Goal: Complete application form: Complete application form

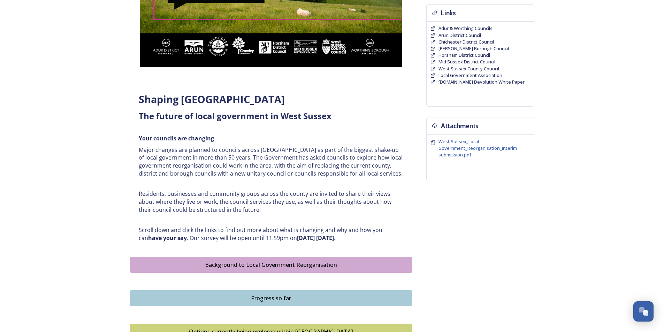
scroll to position [174, 0]
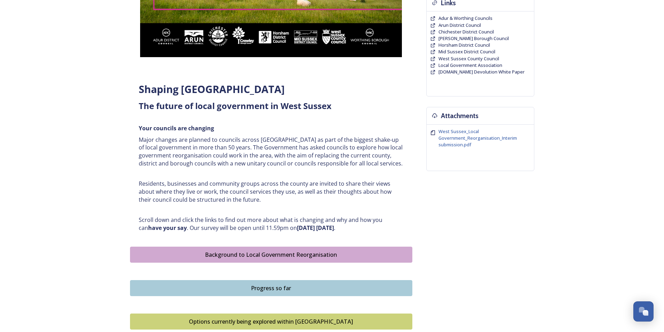
click at [273, 259] on div "Background to Local Government Reorganisation" at bounding box center [271, 255] width 275 height 8
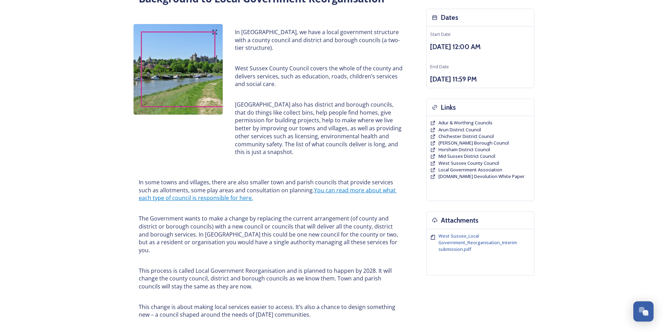
scroll to position [209, 0]
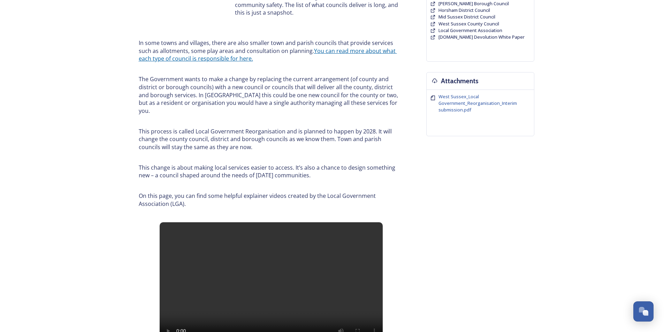
click at [353, 54] on link "You can read more about what each type of council is responsible for here." at bounding box center [268, 55] width 258 height 16
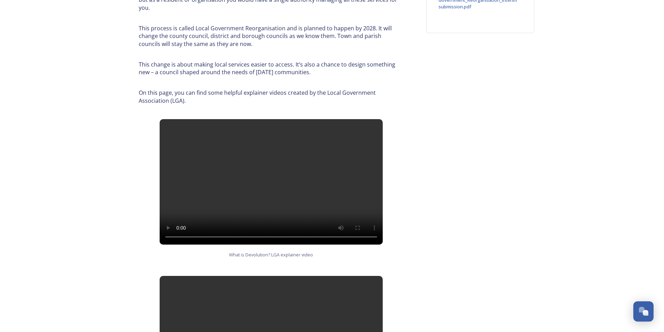
scroll to position [314, 0]
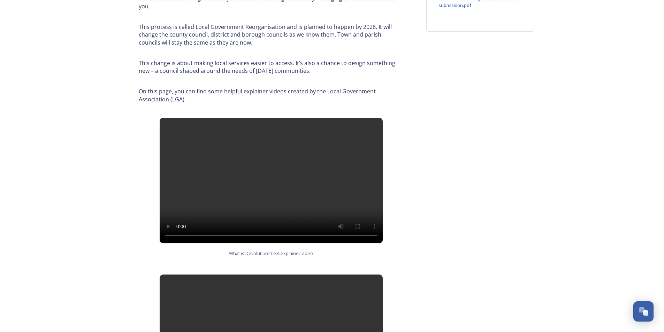
click at [68, 201] on div "Home Shaping West Sussex survey Background to Local Government Reorganisation B…" at bounding box center [332, 184] width 664 height 997
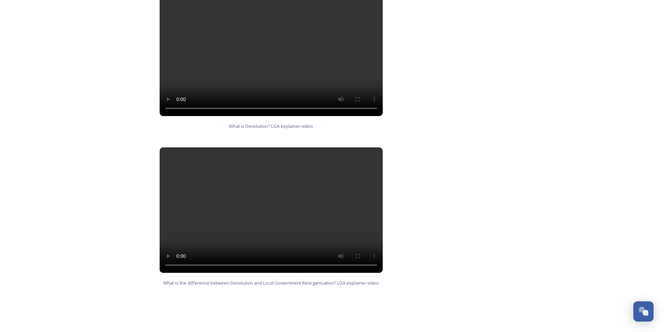
scroll to position [453, 0]
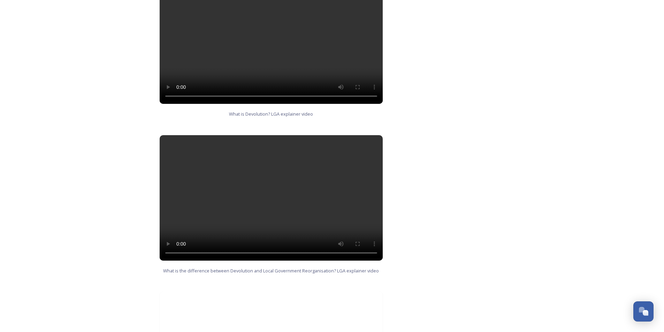
click at [276, 184] on video at bounding box center [271, 198] width 223 height 126
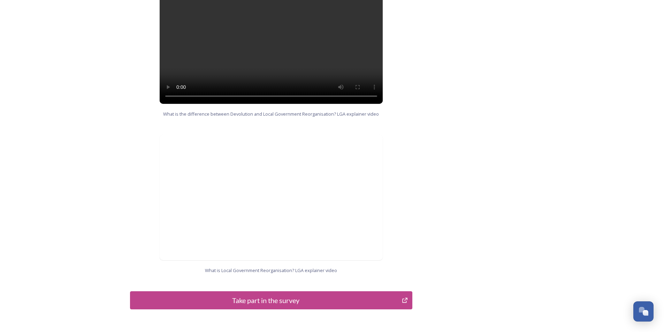
scroll to position [656, 0]
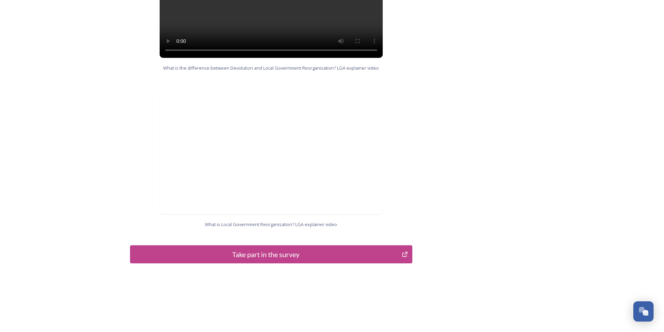
click at [286, 249] on div "Take part in the survey" at bounding box center [266, 254] width 265 height 10
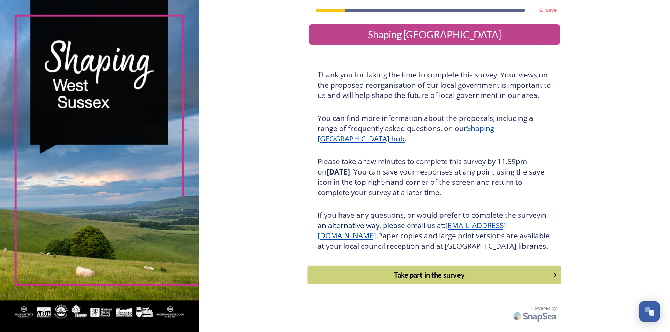
click at [422, 280] on div "Take part in the survey" at bounding box center [429, 275] width 236 height 10
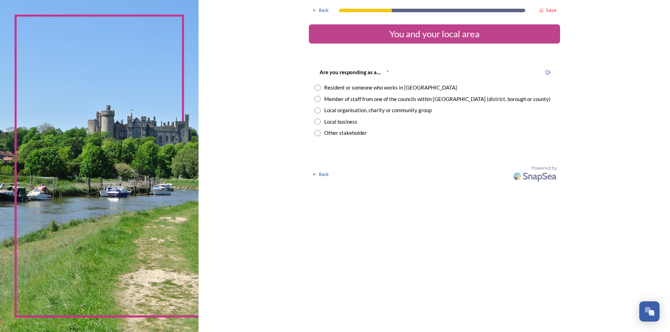
click at [318, 100] on input "radio" at bounding box center [317, 99] width 6 height 6
radio input "true"
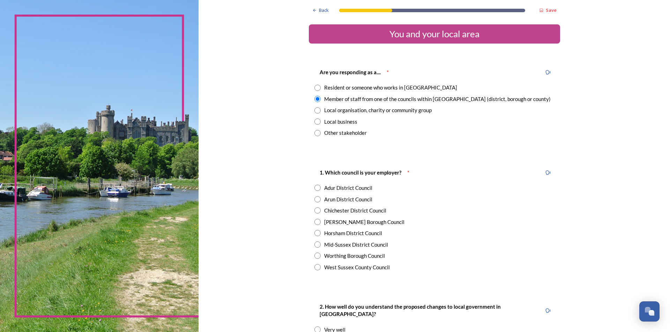
click at [340, 188] on div "Adur District Council" at bounding box center [348, 188] width 48 height 8
radio input "true"
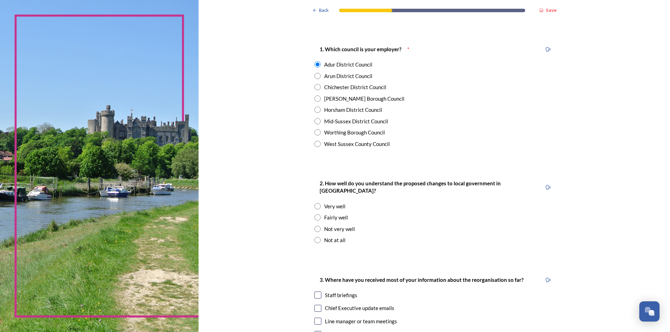
scroll to position [139, 0]
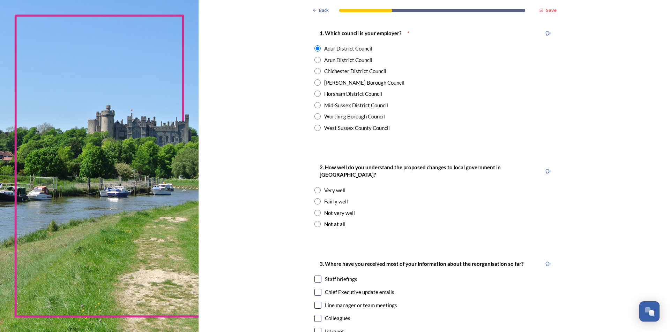
click at [325, 276] on div "Staff briefings" at bounding box center [341, 280] width 32 height 8
checkbox input "true"
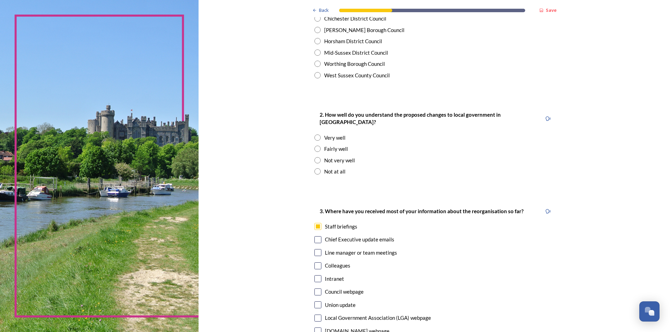
scroll to position [174, 0]
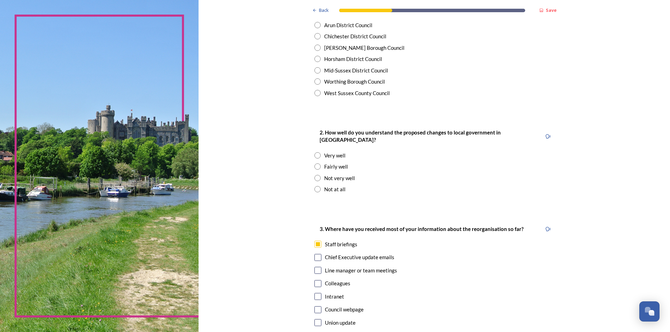
click at [312, 152] on div "2. How well do you understand the proposed changes to local government in [GEOG…" at bounding box center [434, 160] width 251 height 79
click at [316, 164] on input "radio" at bounding box center [317, 167] width 6 height 6
radio input "true"
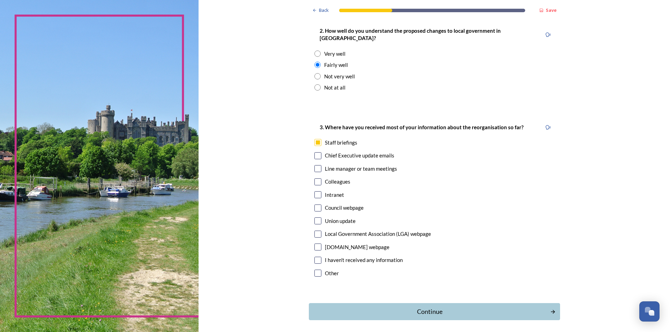
scroll to position [279, 0]
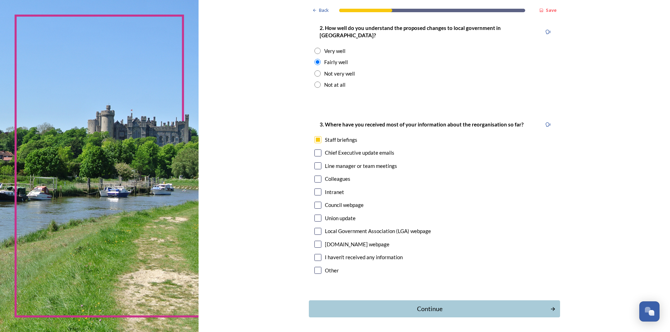
click at [315, 150] on input "checkbox" at bounding box center [317, 153] width 7 height 7
click at [314, 150] on input "checkbox" at bounding box center [317, 153] width 7 height 7
checkbox input "false"
click at [428, 304] on div "Continue" at bounding box center [429, 308] width 236 height 9
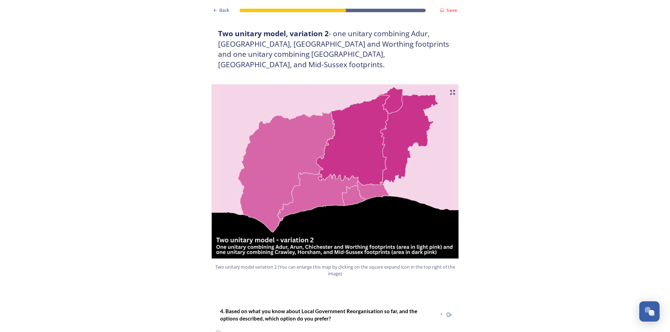
scroll to position [767, 0]
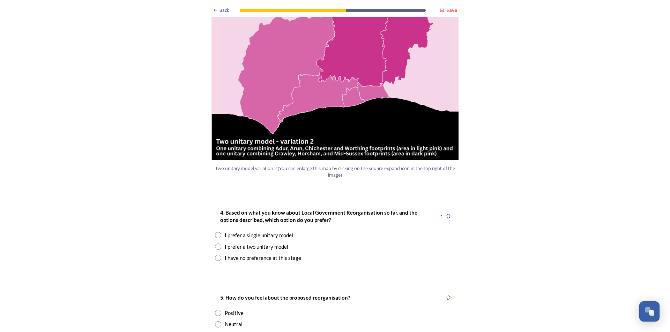
click at [215, 244] on input "radio" at bounding box center [218, 247] width 6 height 6
radio input "true"
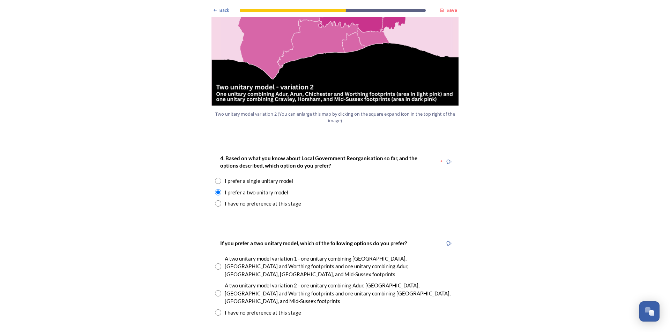
scroll to position [837, 0]
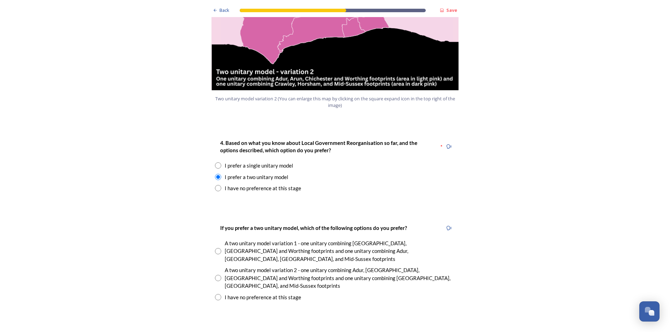
click at [217, 275] on input "radio" at bounding box center [218, 278] width 6 height 6
radio input "true"
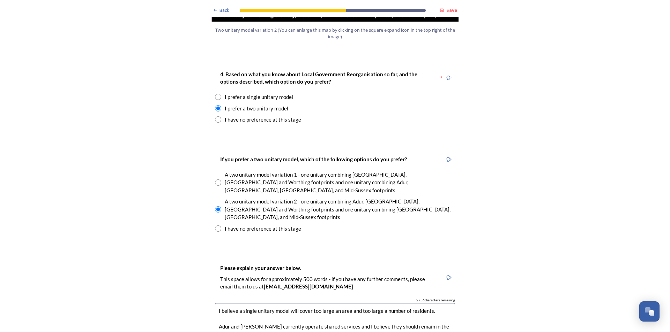
scroll to position [910, 0]
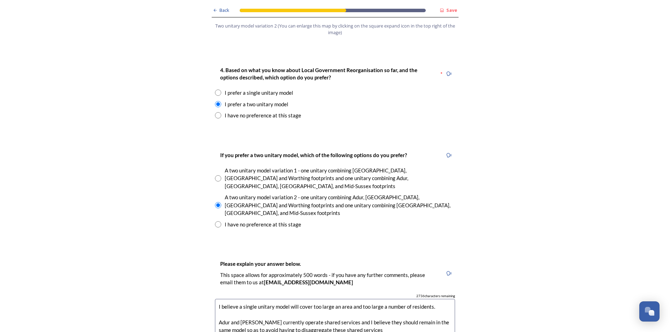
drag, startPoint x: 297, startPoint y: 296, endPoint x: 302, endPoint y: 311, distance: 16.2
click at [302, 311] on textarea "I believe a single unitary model will cover too large an area and too large a n…" at bounding box center [335, 338] width 240 height 78
click at [371, 299] on textarea "I believe a single unitary model will cover too large an area and too large a n…" at bounding box center [335, 338] width 240 height 78
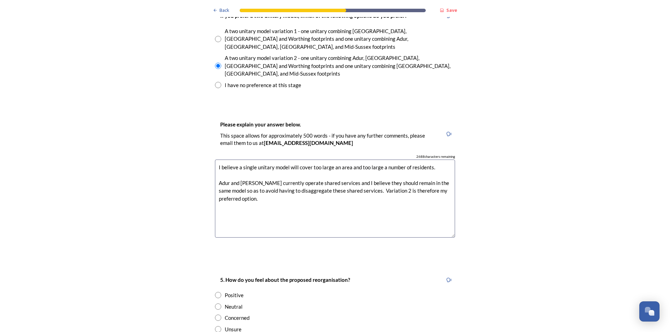
scroll to position [1084, 0]
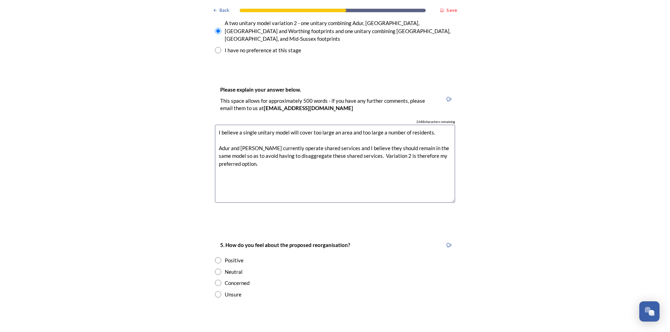
type textarea "I believe a single unitary model will cover too large an area and too large a n…"
click at [212, 243] on div "5. How do you feel about the proposed reorganisation? Positive Neutral Concerne…" at bounding box center [334, 269] width 251 height 71
click at [215, 280] on input "radio" at bounding box center [218, 283] width 6 height 6
radio input "true"
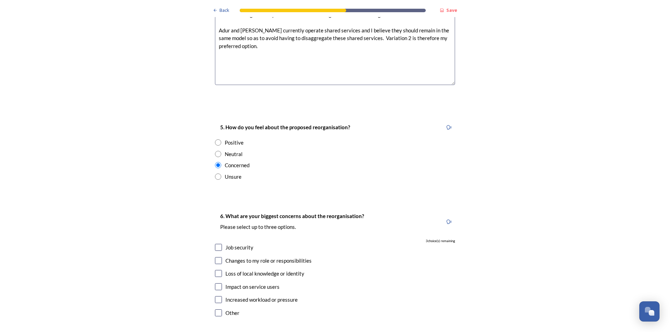
scroll to position [1224, 0]
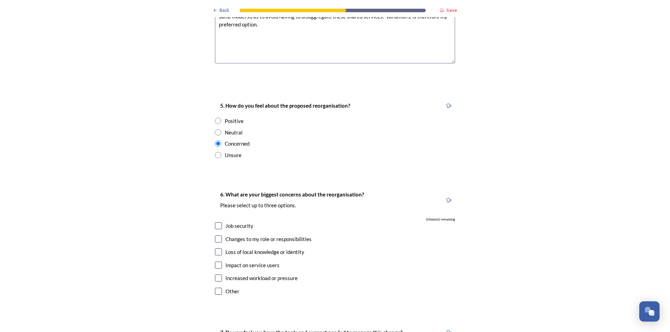
click at [218, 222] on input "checkbox" at bounding box center [218, 225] width 7 height 7
checkbox input "true"
click at [218, 236] on input "checkbox" at bounding box center [218, 239] width 7 height 7
checkbox input "true"
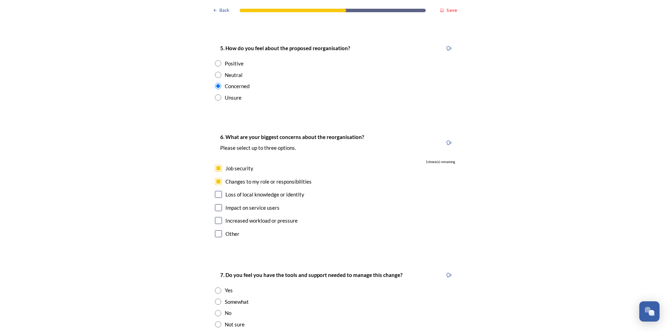
scroll to position [1293, 0]
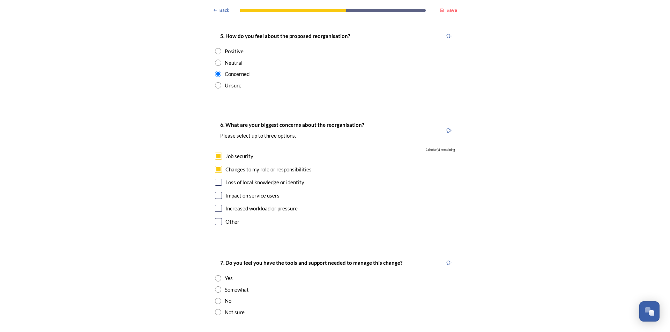
click at [217, 179] on input "checkbox" at bounding box center [218, 182] width 7 height 7
checkbox input "true"
click at [220, 286] on div "Somewhat" at bounding box center [335, 290] width 240 height 8
radio input "true"
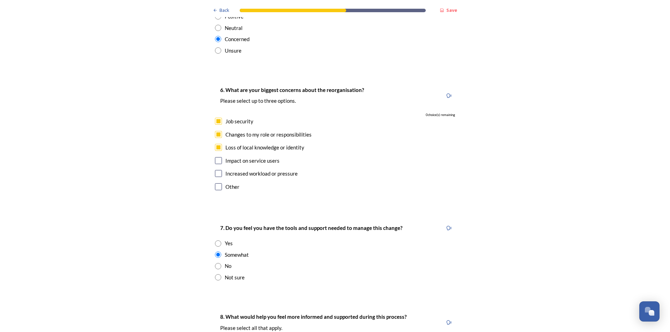
click at [218, 274] on input "radio" at bounding box center [218, 277] width 6 height 6
radio input "true"
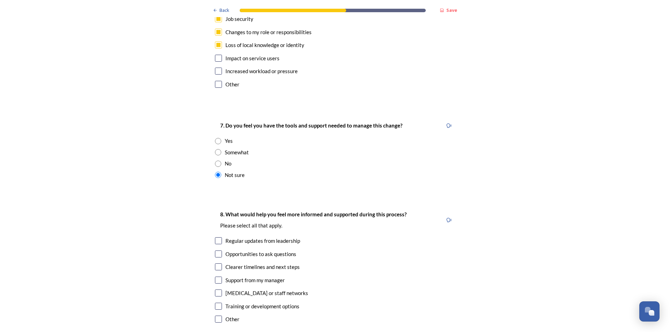
scroll to position [1433, 0]
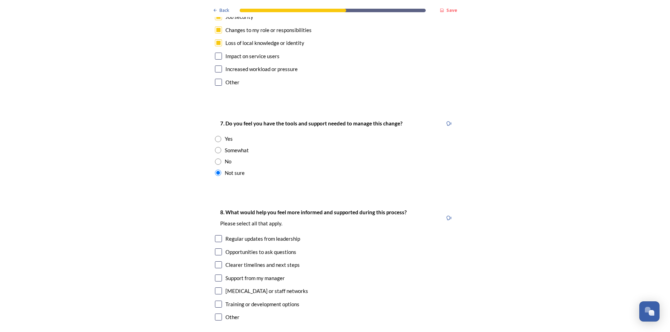
click at [218, 235] on input "checkbox" at bounding box center [218, 238] width 7 height 7
checkbox input "true"
click at [214, 220] on div "8. What would help you feel more informed and supported during this process? Pl…" at bounding box center [334, 265] width 251 height 129
click at [216, 249] on input "checkbox" at bounding box center [218, 252] width 7 height 7
checkbox input "true"
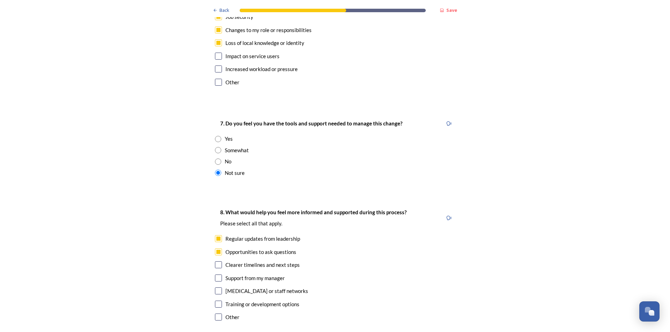
click at [215, 262] on input "checkbox" at bounding box center [218, 265] width 7 height 7
checkbox input "true"
click at [216, 275] on input "checkbox" at bounding box center [218, 278] width 7 height 7
checkbox input "true"
click at [215, 288] on input "checkbox" at bounding box center [218, 291] width 7 height 7
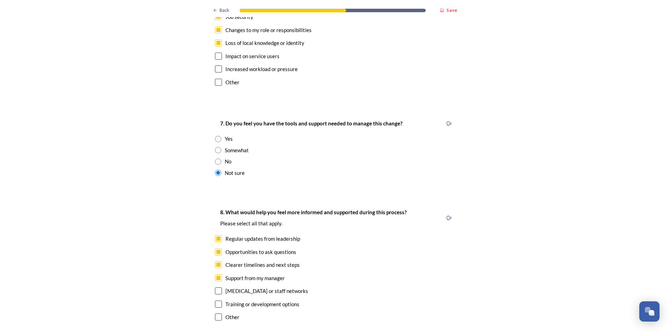
checkbox input "true"
click at [218, 301] on input "checkbox" at bounding box center [218, 304] width 7 height 7
checkbox input "true"
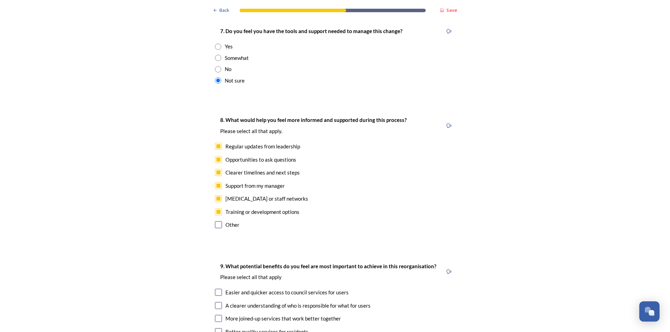
scroll to position [1538, 0]
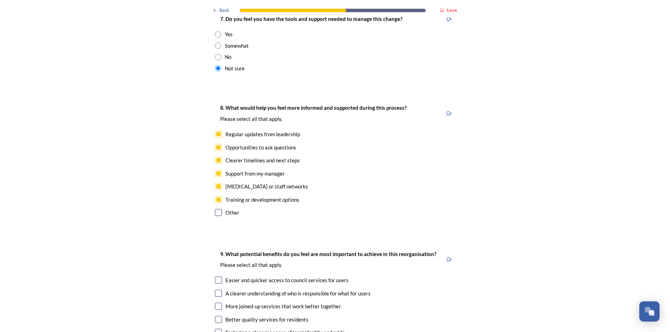
click at [215, 290] on input "checkbox" at bounding box center [218, 293] width 7 height 7
checkbox input "true"
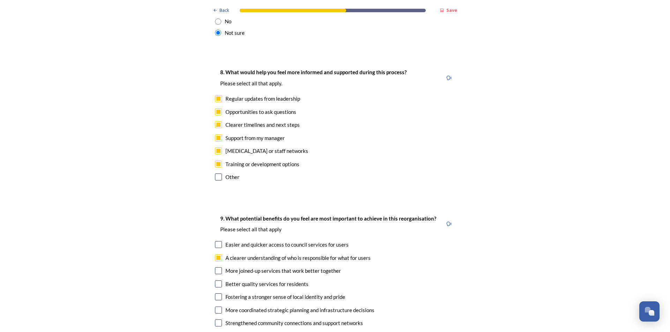
scroll to position [1607, 0]
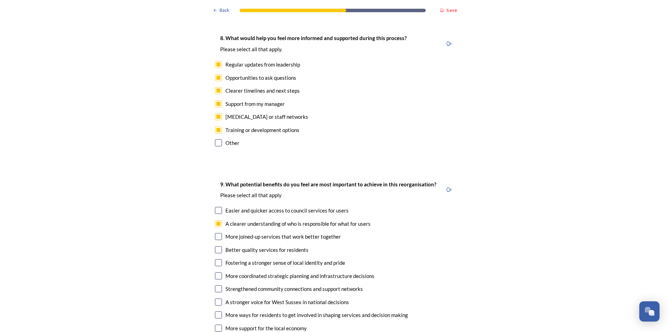
checkbox input "true"
click at [215, 299] on input "checkbox" at bounding box center [218, 302] width 7 height 7
checkbox input "true"
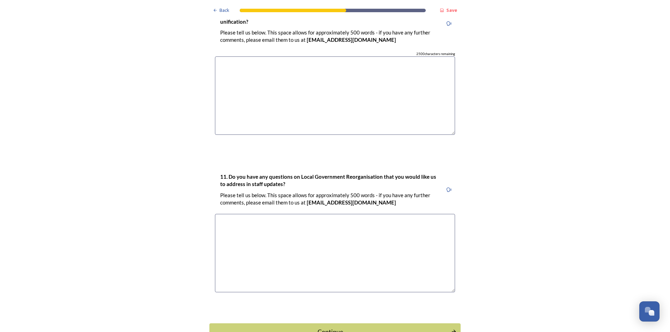
scroll to position [2009, 0]
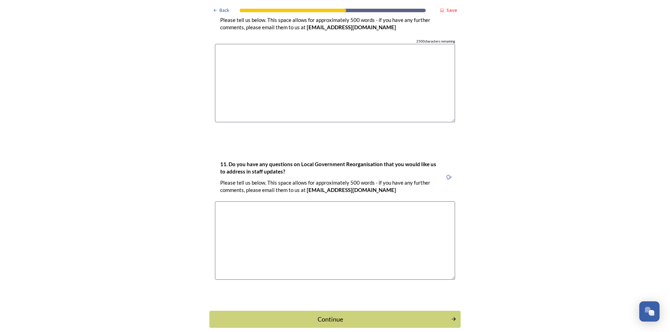
click at [304, 315] on div "Continue" at bounding box center [330, 319] width 234 height 9
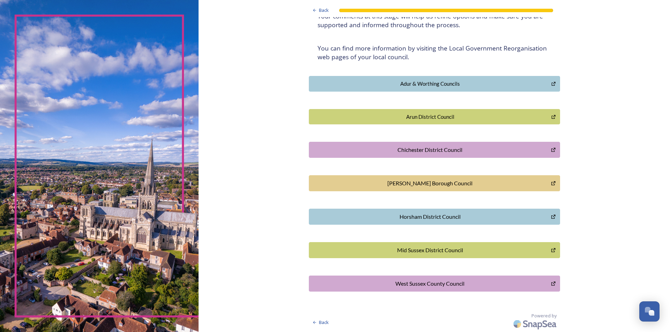
scroll to position [0, 0]
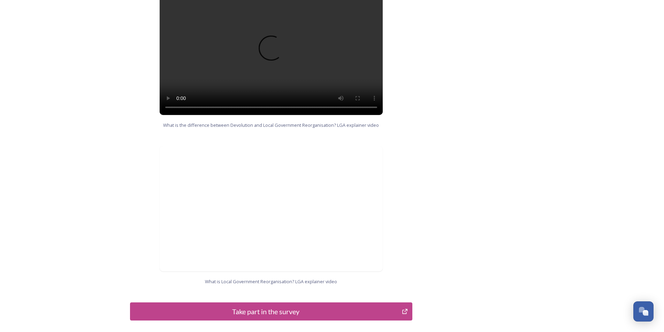
scroll to position [628, 0]
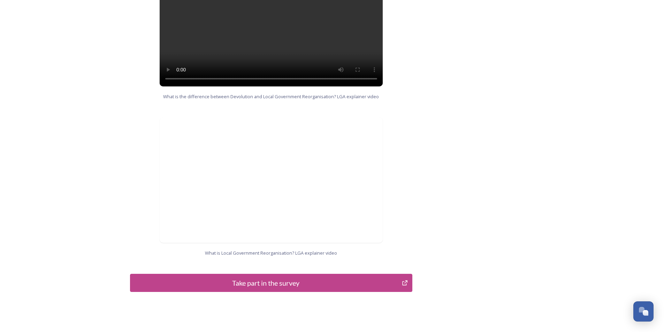
click at [303, 279] on div "Take part in the survey" at bounding box center [266, 283] width 265 height 10
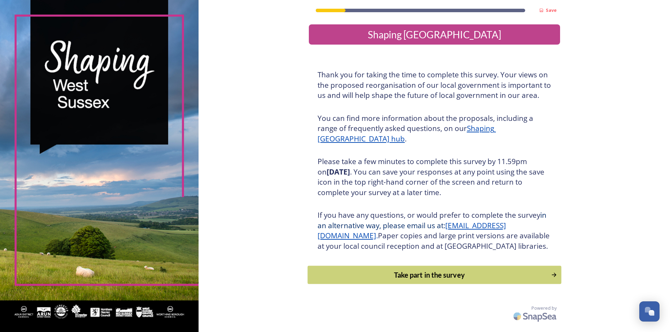
click at [414, 280] on div "Take part in the survey" at bounding box center [429, 275] width 236 height 10
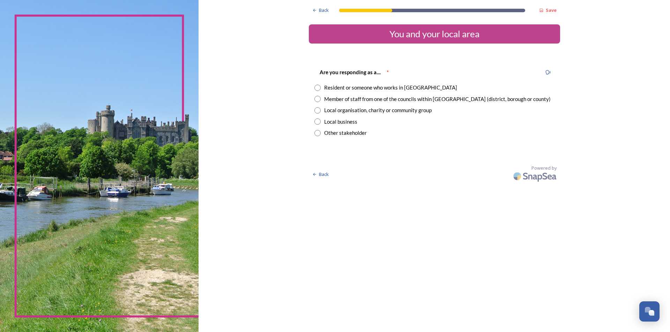
click at [321, 88] on div "Resident or someone who works in West Sussex" at bounding box center [434, 88] width 240 height 8
radio input "true"
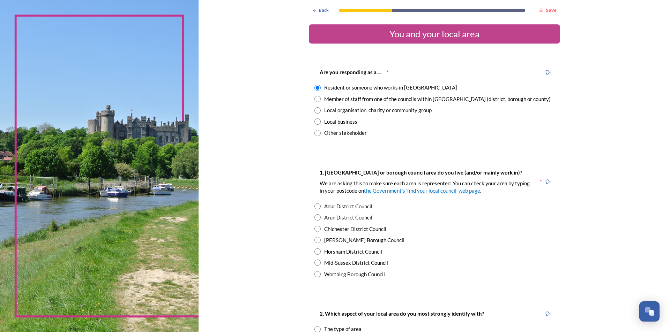
click at [315, 274] on input "radio" at bounding box center [317, 274] width 6 height 6
radio input "true"
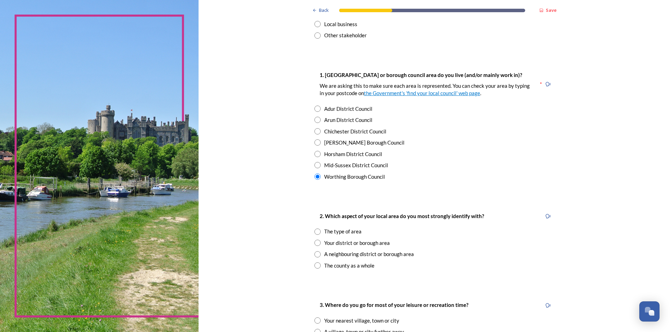
scroll to position [105, 0]
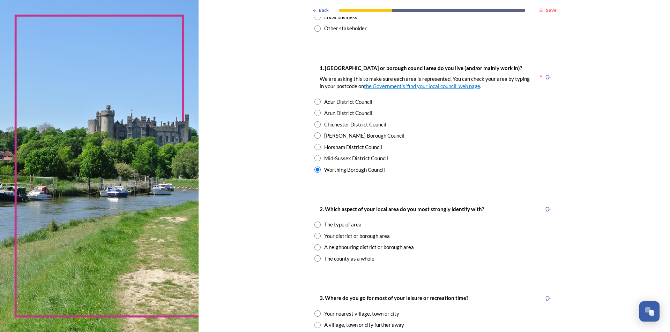
click at [316, 234] on input "radio" at bounding box center [317, 236] width 6 height 6
radio input "true"
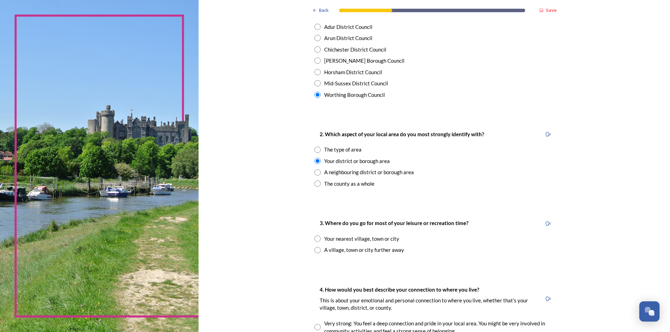
scroll to position [209, 0]
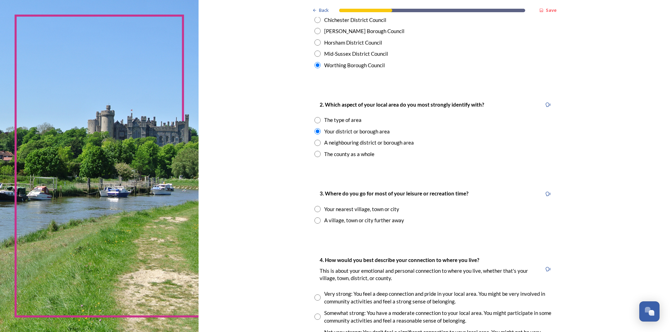
click at [315, 210] on input "radio" at bounding box center [317, 209] width 6 height 6
radio input "true"
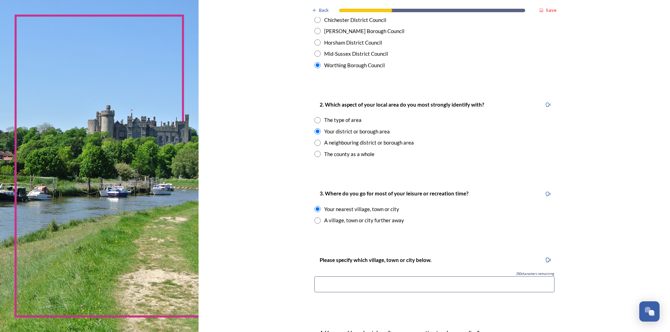
click at [446, 284] on input at bounding box center [434, 285] width 240 height 16
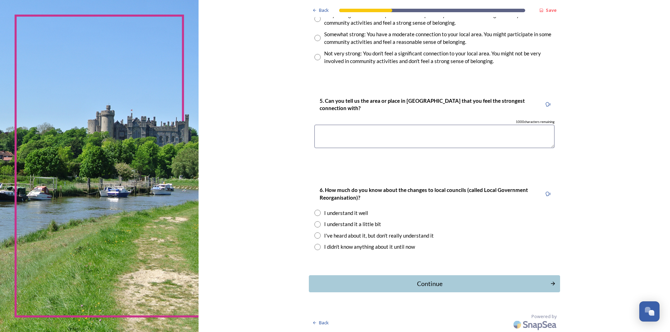
scroll to position [562, 0]
type input "Worthing"
click at [315, 210] on input "radio" at bounding box center [317, 212] width 6 height 6
radio input "true"
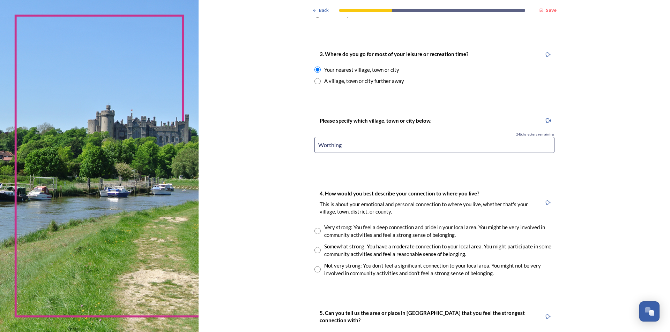
scroll to position [384, 0]
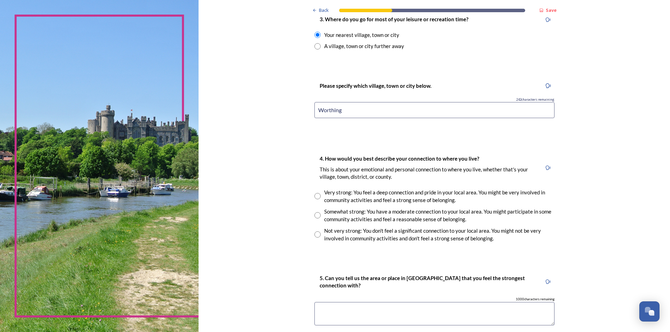
click at [316, 215] on input "radio" at bounding box center [317, 215] width 6 height 6
radio input "true"
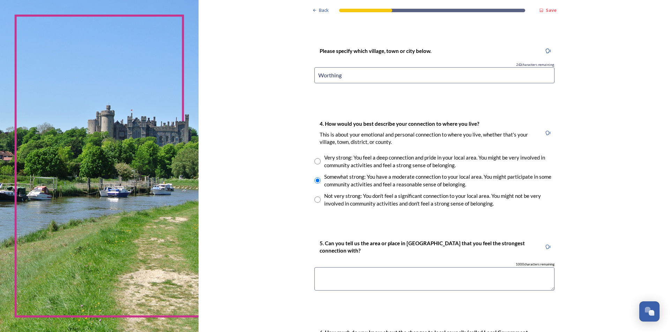
click at [344, 274] on textarea at bounding box center [434, 278] width 240 height 23
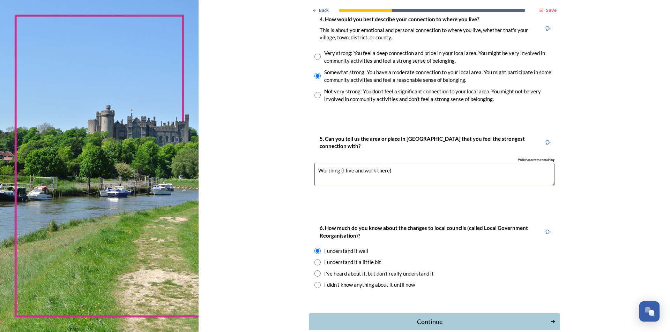
scroll to position [558, 0]
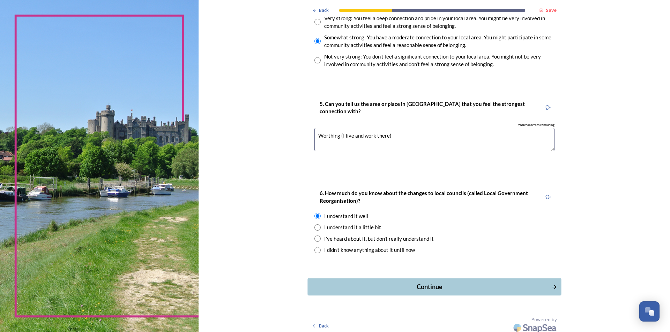
type textarea "Worthing (I live and work there)"
click at [431, 286] on div "Continue" at bounding box center [429, 286] width 236 height 9
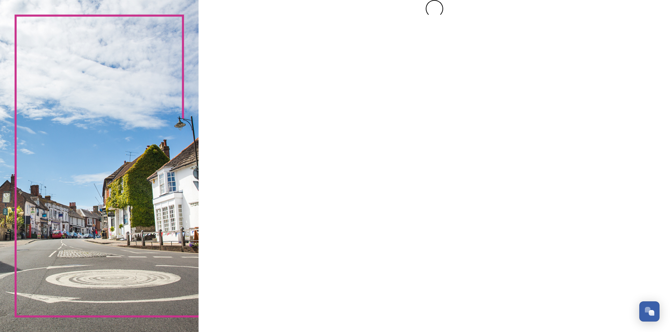
scroll to position [0, 0]
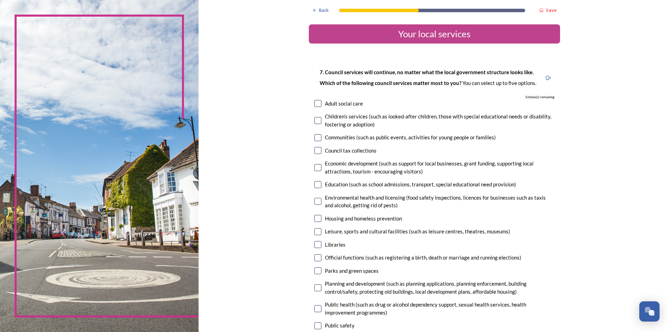
click at [315, 166] on input "checkbox" at bounding box center [317, 167] width 7 height 7
checkbox input "true"
click at [318, 201] on input "checkbox" at bounding box center [317, 201] width 7 height 7
checkbox input "true"
click at [317, 219] on input "checkbox" at bounding box center [317, 218] width 7 height 7
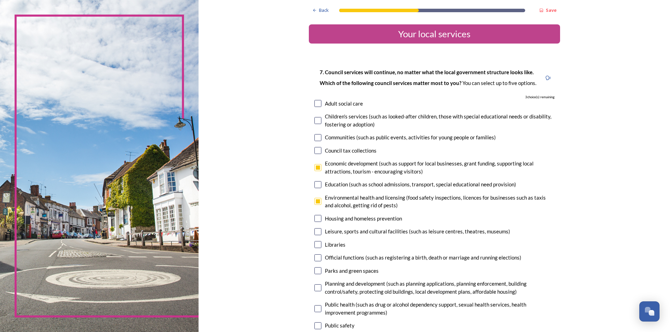
checkbox input "true"
click at [318, 232] on input "checkbox" at bounding box center [317, 231] width 7 height 7
checkbox input "true"
click at [314, 243] on input "checkbox" at bounding box center [317, 244] width 7 height 7
checkbox input "true"
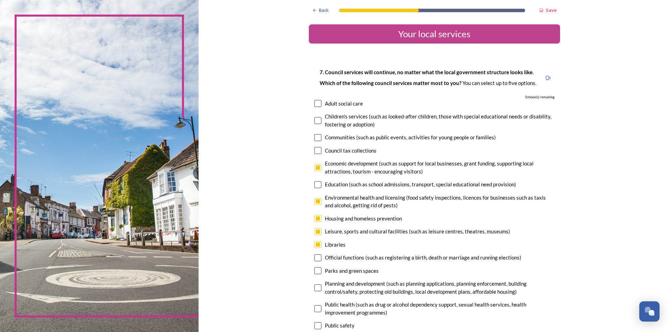
click at [316, 269] on input "checkbox" at bounding box center [317, 270] width 7 height 7
checkbox input "false"
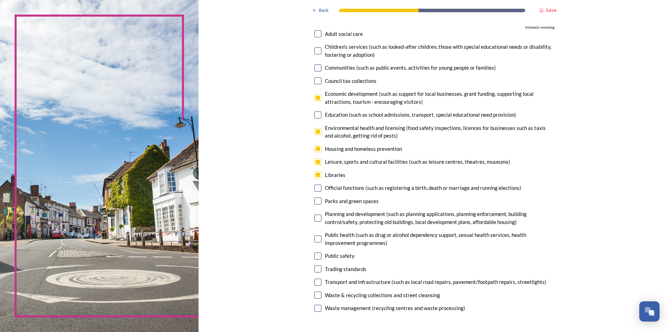
scroll to position [105, 0]
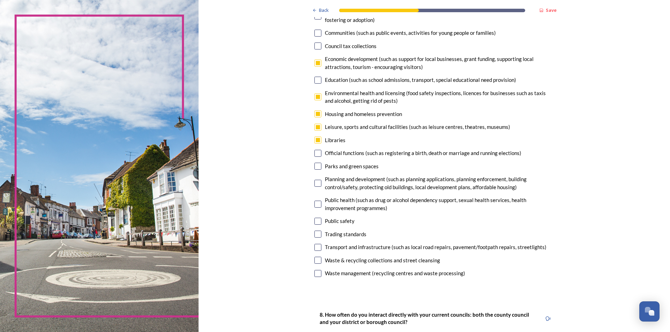
click at [318, 99] on input "checkbox" at bounding box center [317, 96] width 7 height 7
checkbox input "false"
click at [314, 111] on input "checkbox" at bounding box center [317, 114] width 7 height 7
checkbox input "false"
click at [314, 129] on input "checkbox" at bounding box center [317, 127] width 7 height 7
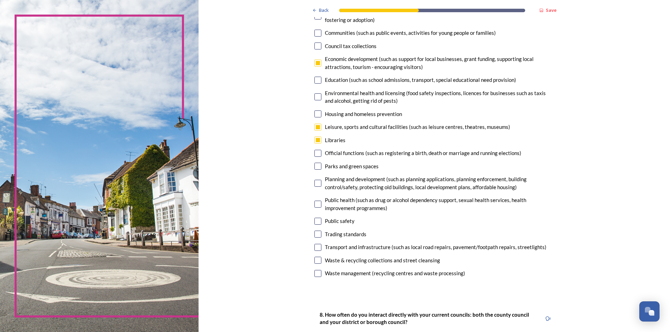
checkbox input "false"
click at [312, 136] on div "7. Council services will continue, no matter what the local government structur…" at bounding box center [434, 121] width 251 height 330
click at [317, 139] on input "checkbox" at bounding box center [317, 140] width 7 height 7
checkbox input "false"
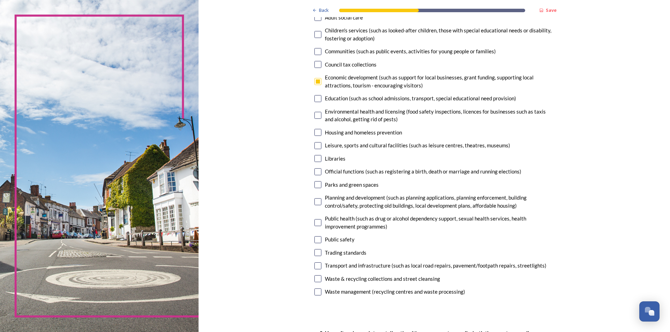
scroll to position [70, 0]
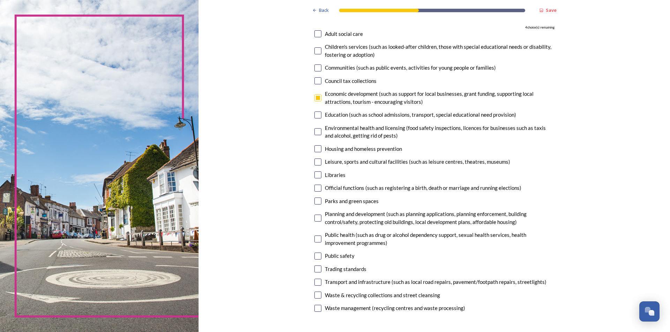
click at [317, 101] on input "checkbox" at bounding box center [317, 98] width 7 height 7
checkbox input "false"
click at [315, 309] on input "checkbox" at bounding box center [317, 308] width 7 height 7
click at [315, 306] on input "checkbox" at bounding box center [317, 308] width 7 height 7
checkbox input "false"
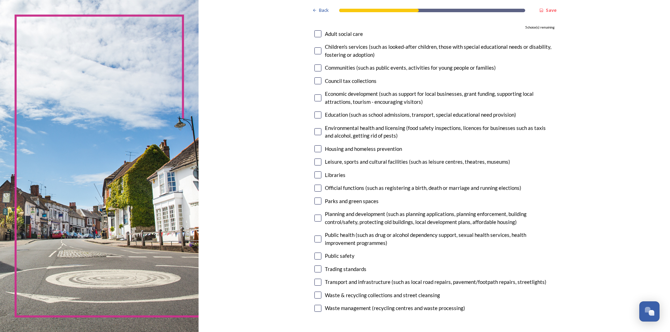
click at [318, 295] on input "checkbox" at bounding box center [317, 295] width 7 height 7
checkbox input "true"
click at [317, 281] on input "checkbox" at bounding box center [317, 282] width 7 height 7
checkbox input "true"
click at [314, 202] on input "checkbox" at bounding box center [317, 201] width 7 height 7
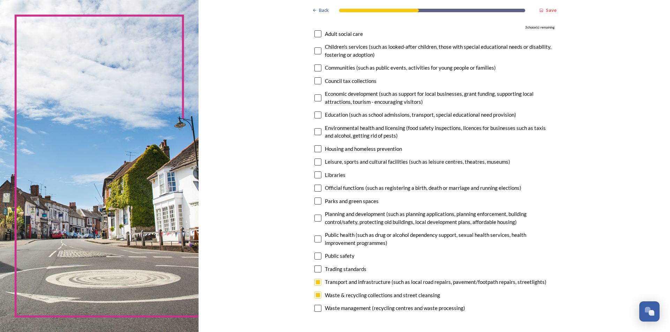
checkbox input "true"
click at [318, 133] on input "checkbox" at bounding box center [317, 131] width 7 height 7
checkbox input "true"
click at [310, 161] on div "7. Council services will continue, no matter what the local government structur…" at bounding box center [434, 156] width 251 height 330
click at [311, 161] on div "7. Council services will continue, no matter what the local government structur…" at bounding box center [434, 156] width 251 height 330
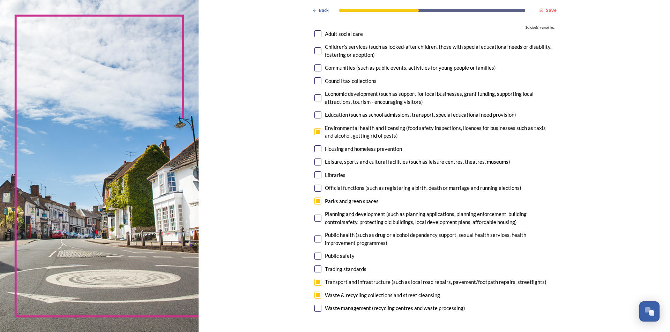
click at [314, 161] on input "checkbox" at bounding box center [317, 162] width 7 height 7
checkbox input "true"
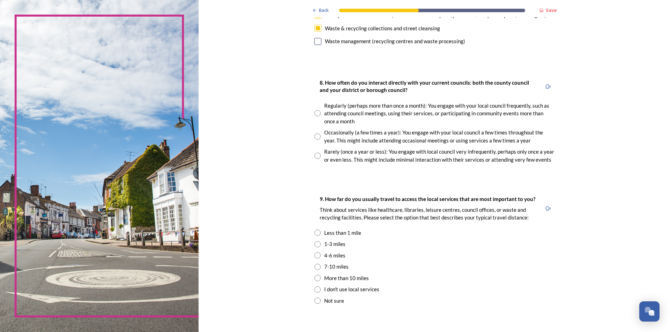
scroll to position [349, 0]
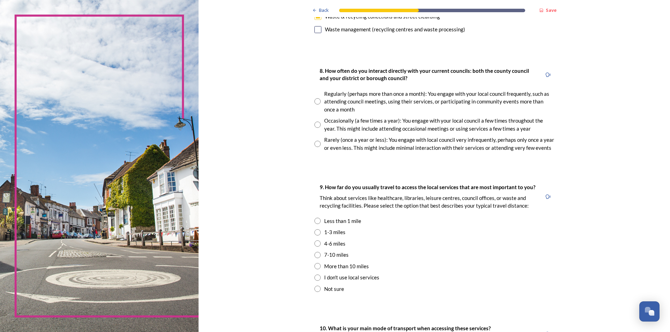
click at [314, 221] on input "radio" at bounding box center [317, 221] width 6 height 6
radio input "true"
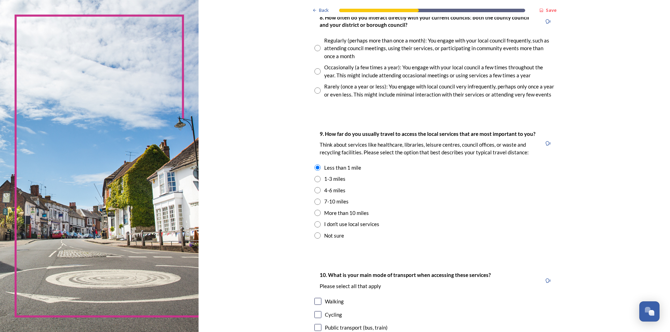
scroll to position [418, 0]
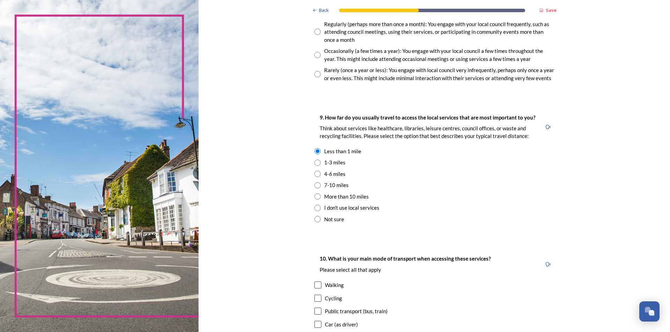
click at [321, 282] on div "Walking" at bounding box center [434, 285] width 240 height 8
checkbox input "true"
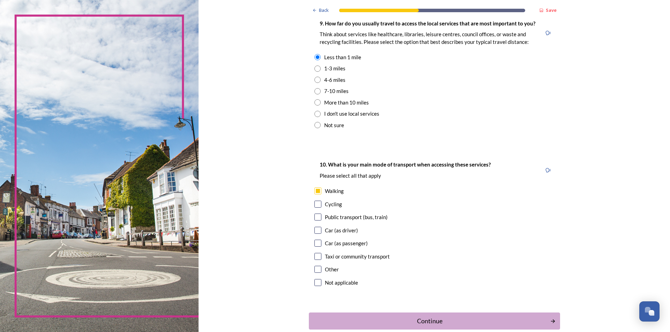
scroll to position [551, 0]
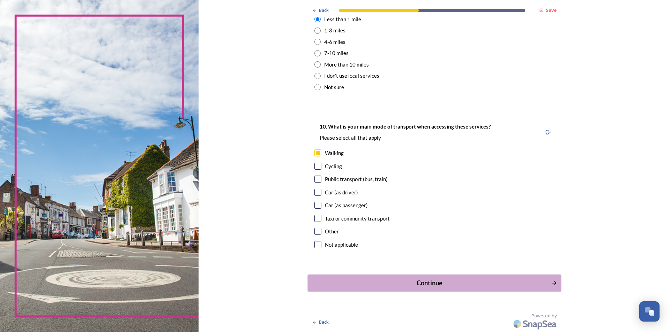
click at [435, 283] on div "Continue" at bounding box center [429, 283] width 236 height 9
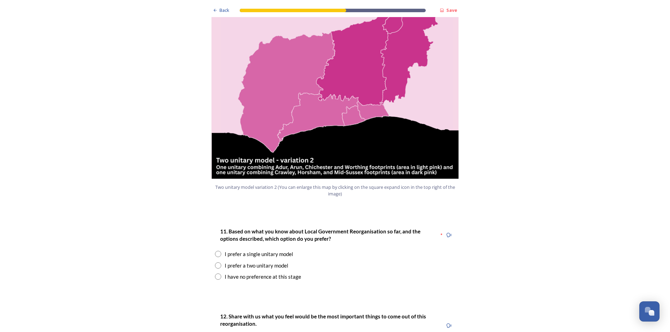
scroll to position [767, 0]
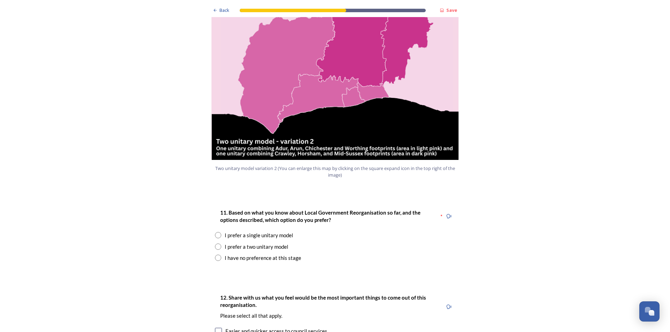
click at [217, 244] on input "radio" at bounding box center [218, 247] width 6 height 6
radio input "true"
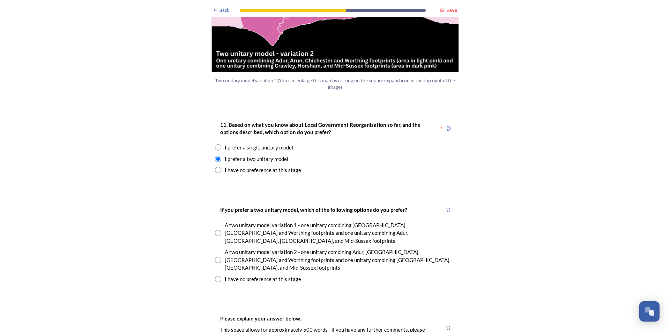
scroll to position [872, 0]
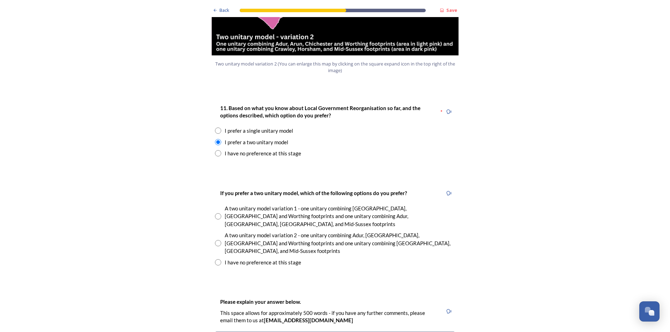
click at [220, 232] on div "A two unitary model variation 2 - one unitary combining Adur, [GEOGRAPHIC_DATA]…" at bounding box center [335, 244] width 240 height 24
radio input "true"
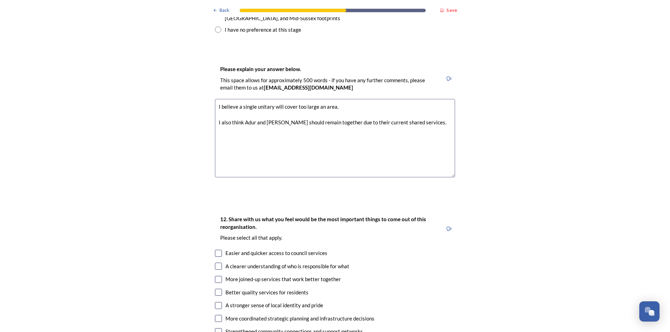
scroll to position [1116, 0]
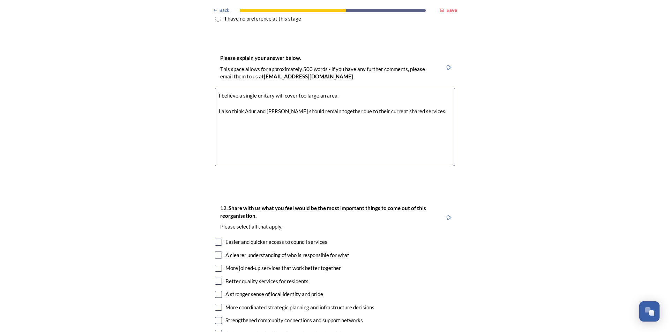
type textarea "I believe a single unitary will cover too large an area. I also think Adur and …"
click at [220, 238] on div "Easier and quicker access to council services" at bounding box center [335, 242] width 240 height 8
checkbox input "true"
click at [219, 252] on input "checkbox" at bounding box center [218, 255] width 7 height 7
checkbox input "true"
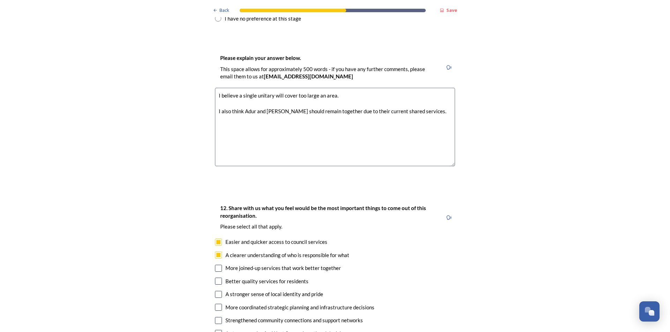
click at [218, 265] on input "checkbox" at bounding box center [218, 268] width 7 height 7
checkbox input "true"
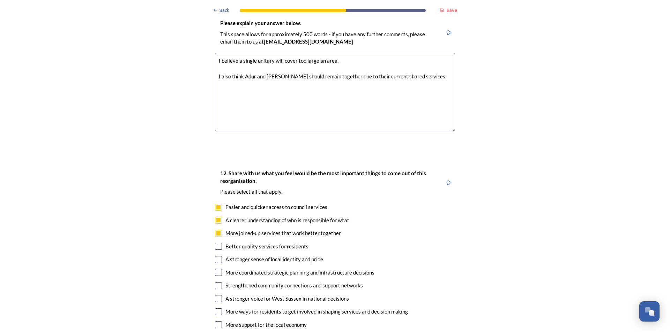
click at [215, 269] on input "checkbox" at bounding box center [218, 272] width 7 height 7
checkbox input "true"
click at [216, 204] on input "checkbox" at bounding box center [218, 207] width 7 height 7
checkbox input "false"
click at [216, 295] on input "checkbox" at bounding box center [218, 298] width 7 height 7
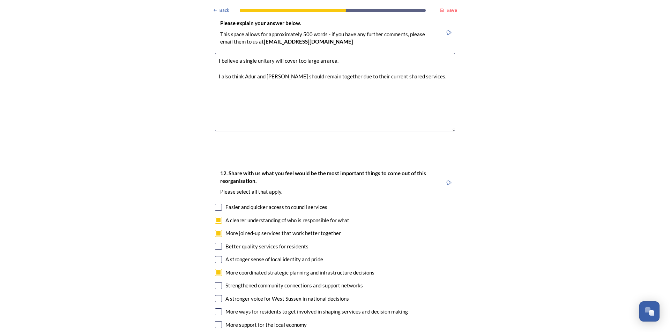
checkbox input "true"
click at [217, 322] on input "checkbox" at bounding box center [218, 325] width 7 height 7
checkbox input "true"
click at [219, 230] on input "checkbox" at bounding box center [218, 233] width 7 height 7
checkbox input "false"
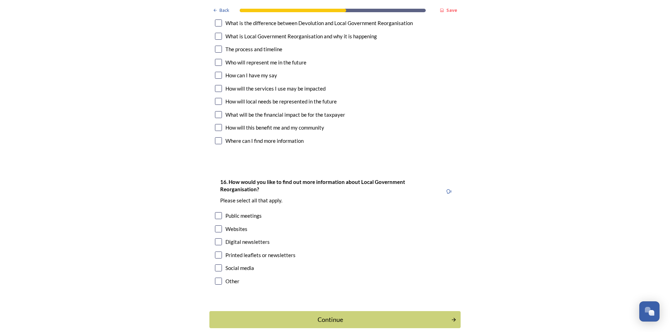
scroll to position [2068, 0]
click at [217, 225] on input "checkbox" at bounding box center [218, 228] width 7 height 7
checkbox input "true"
click at [220, 251] on div "Printed leaflets or newsletters" at bounding box center [335, 255] width 240 height 8
checkbox input "true"
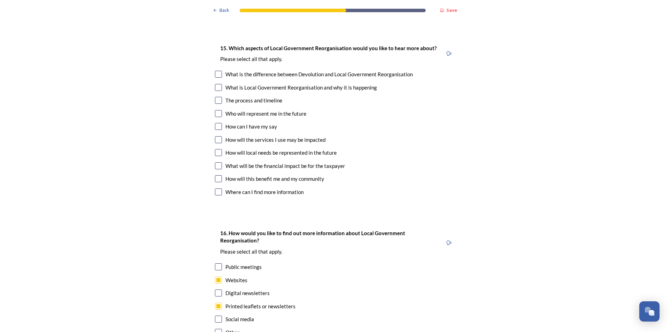
scroll to position [1999, 0]
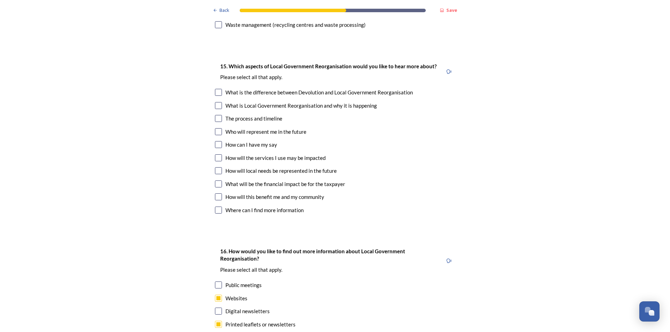
click at [218, 115] on input "checkbox" at bounding box center [218, 118] width 7 height 7
checkbox input "true"
click at [216, 194] on input "checkbox" at bounding box center [218, 197] width 7 height 7
checkbox input "true"
click at [218, 181] on input "checkbox" at bounding box center [218, 184] width 7 height 7
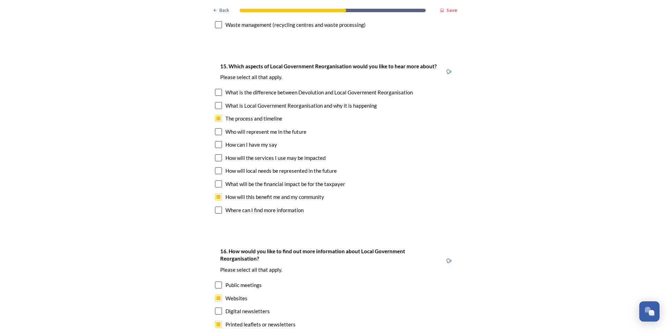
checkbox input "true"
click at [215, 154] on input "checkbox" at bounding box center [218, 157] width 7 height 7
checkbox input "true"
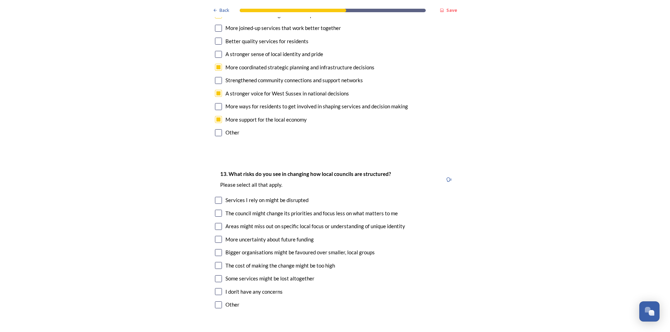
scroll to position [1336, 0]
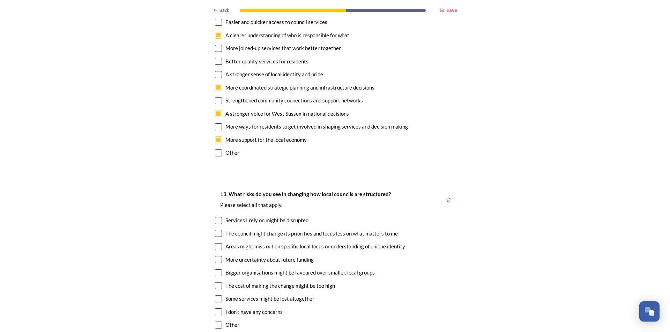
click at [216, 243] on input "checkbox" at bounding box center [218, 246] width 7 height 7
checkbox input "true"
click at [216, 282] on div "The cost of making the change might be too high" at bounding box center [335, 286] width 240 height 8
checkbox input "true"
click at [219, 217] on input "checkbox" at bounding box center [218, 220] width 7 height 7
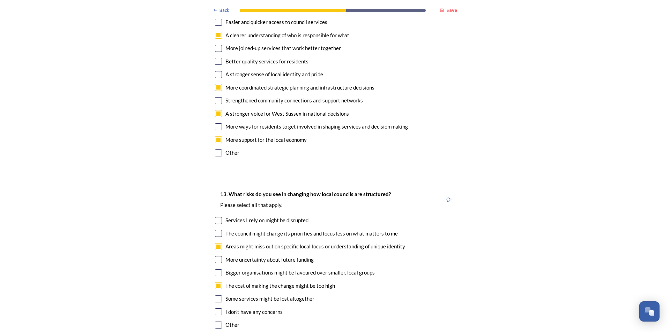
checkbox input "true"
click at [215, 256] on input "checkbox" at bounding box center [218, 259] width 7 height 7
checkbox input "true"
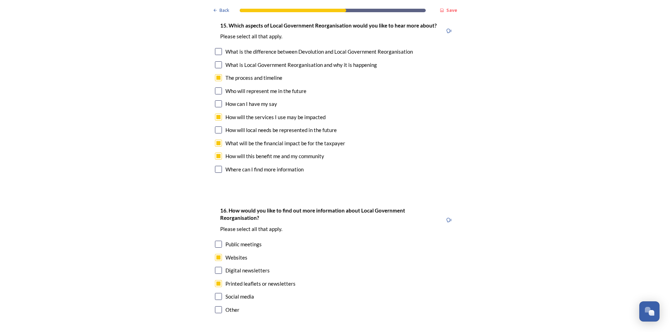
scroll to position [2068, 0]
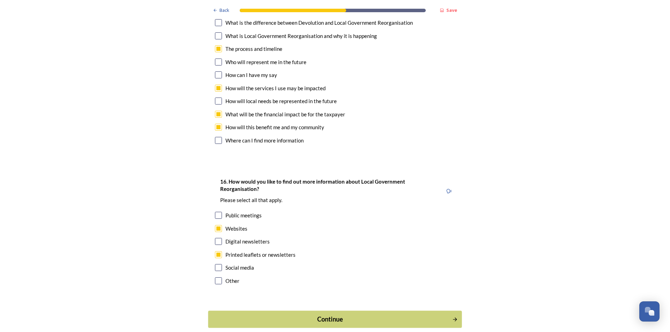
click at [340, 311] on button "Continue" at bounding box center [335, 319] width 254 height 17
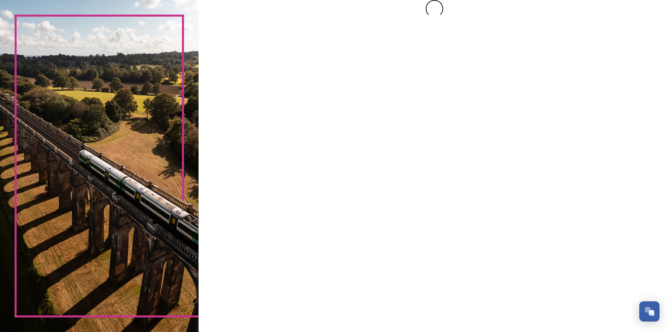
scroll to position [0, 0]
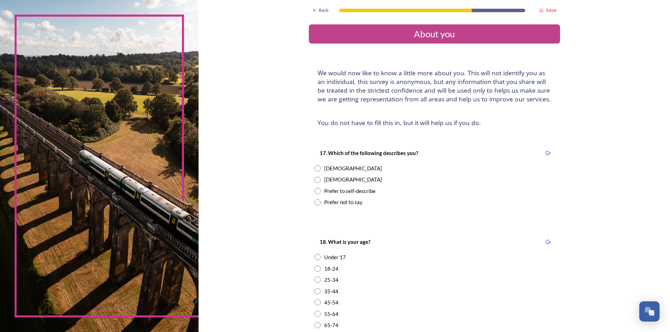
click at [316, 167] on input "radio" at bounding box center [317, 168] width 6 height 6
radio input "true"
click at [316, 290] on input "radio" at bounding box center [317, 291] width 6 height 6
radio input "true"
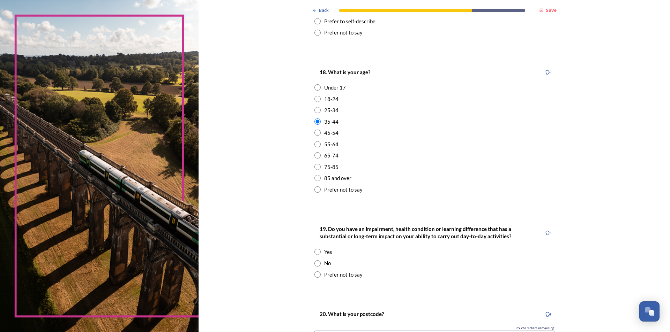
scroll to position [174, 0]
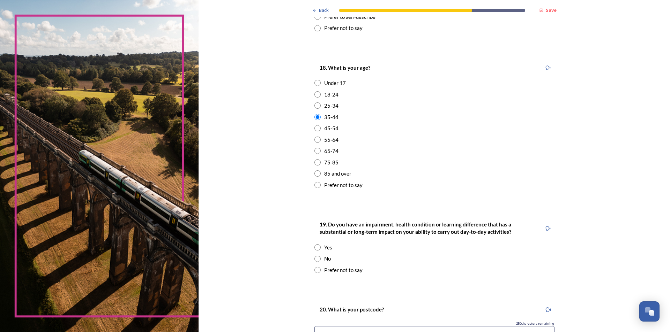
click at [319, 262] on div "No" at bounding box center [434, 259] width 240 height 8
radio input "true"
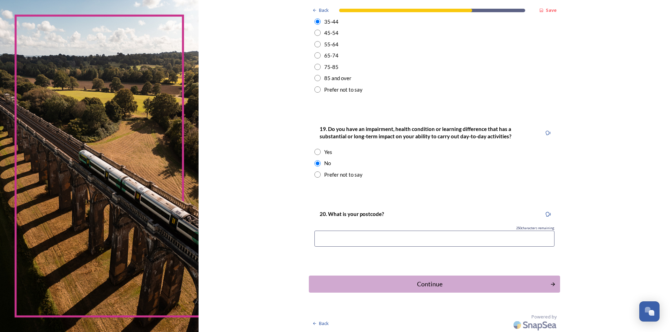
scroll to position [271, 0]
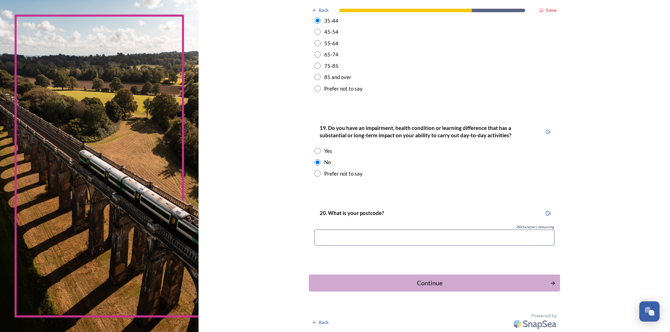
click at [347, 239] on input at bounding box center [434, 238] width 240 height 16
type input "BN11 2SW"
click at [403, 282] on div "Continue" at bounding box center [429, 283] width 236 height 9
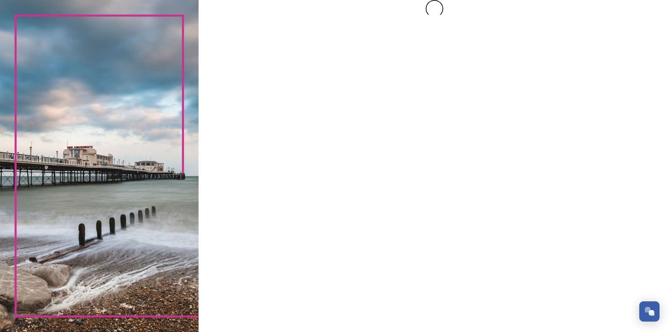
scroll to position [0, 0]
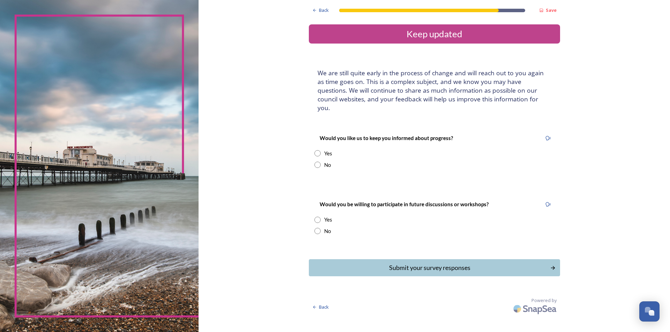
click at [316, 227] on div "No" at bounding box center [434, 231] width 240 height 8
radio input "true"
click at [315, 162] on input "radio" at bounding box center [317, 165] width 6 height 6
radio input "true"
click at [379, 267] on button "Submit your survey responses" at bounding box center [434, 267] width 254 height 17
